Goal: Information Seeking & Learning: Learn about a topic

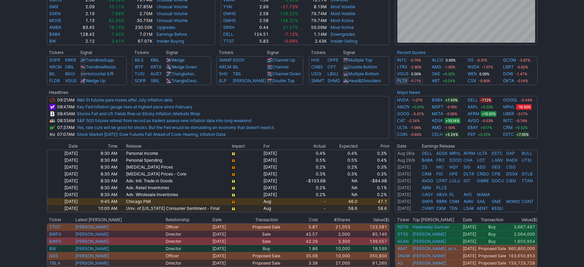
scroll to position [231, 0]
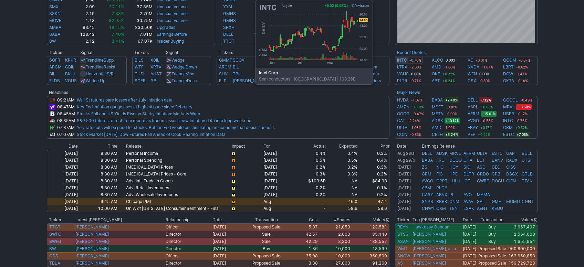
click at [403, 61] on link "INTC" at bounding box center [402, 60] width 10 height 7
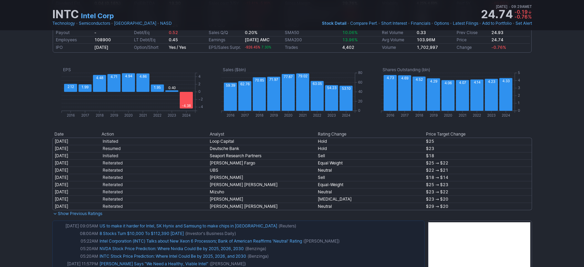
scroll to position [681, 0]
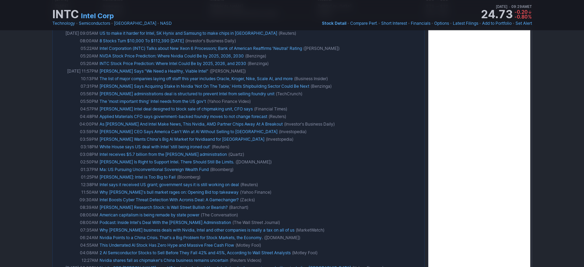
drag, startPoint x: 562, startPoint y: 146, endPoint x: 557, endPoint y: 157, distance: 12.5
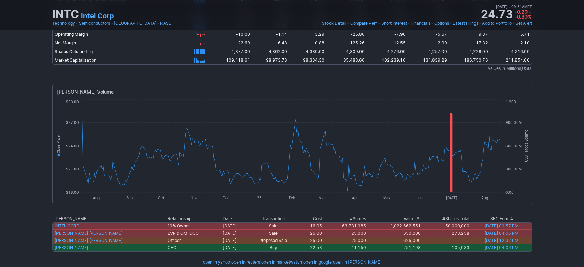
scroll to position [0, 0]
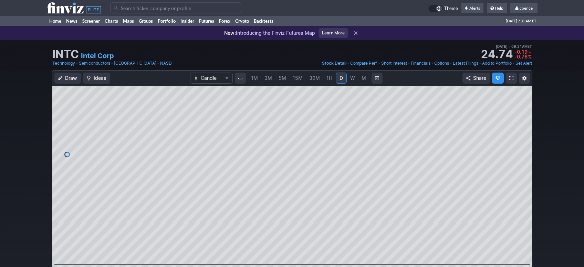
click at [60, 10] on icon at bounding box center [74, 7] width 54 height 11
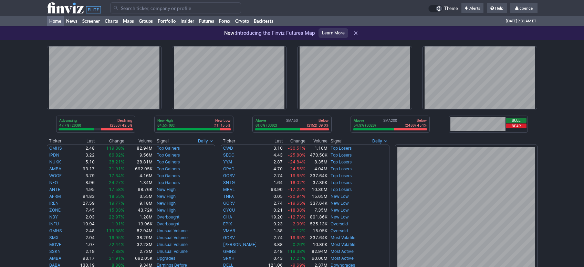
scroll to position [231, 0]
